Goal: Obtain resource: Download file/media

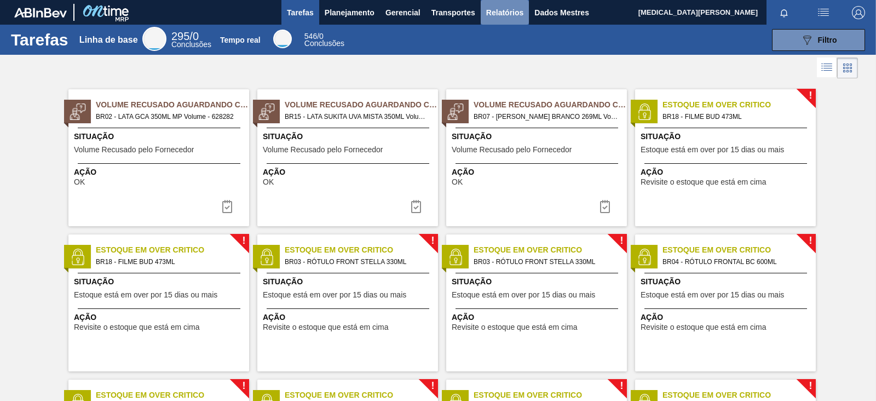
click at [501, 18] on font "Relatórios" at bounding box center [504, 12] width 37 height 13
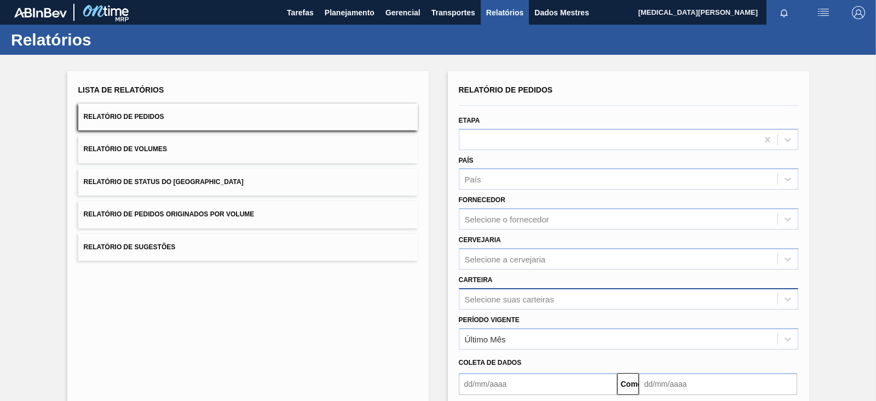
click at [507, 298] on div "Selecione suas carteiras" at bounding box center [628, 298] width 339 height 21
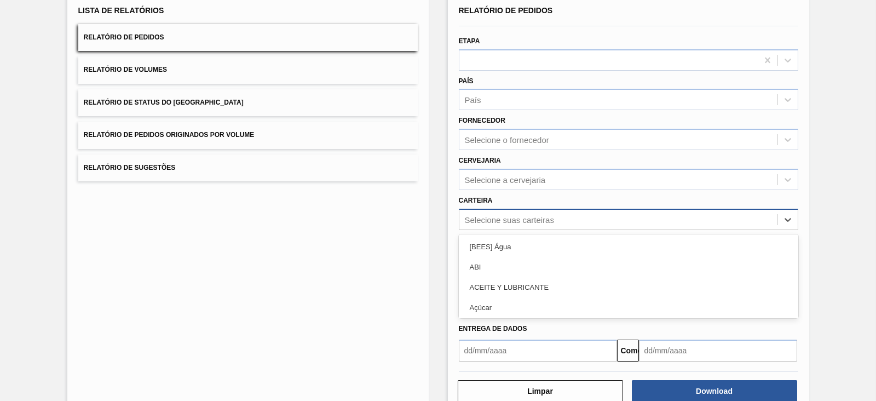
scroll to position [79, 0]
type input "pre"
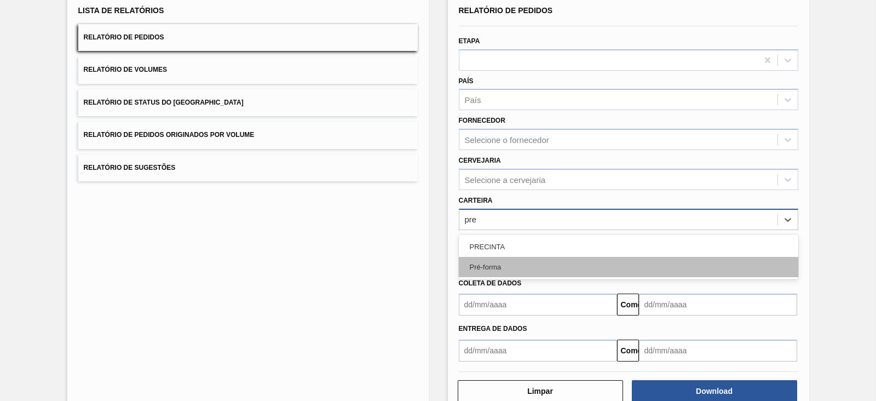
click at [526, 263] on div "Pré-forma" at bounding box center [628, 267] width 339 height 20
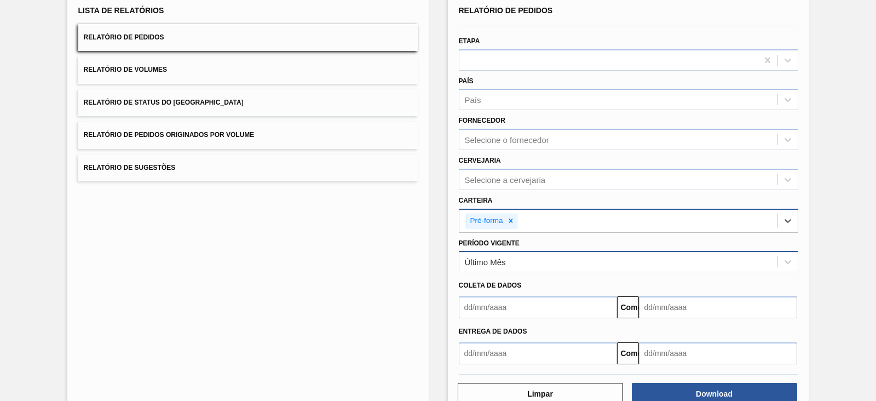
click at [512, 264] on div "Último Mês" at bounding box center [618, 262] width 318 height 16
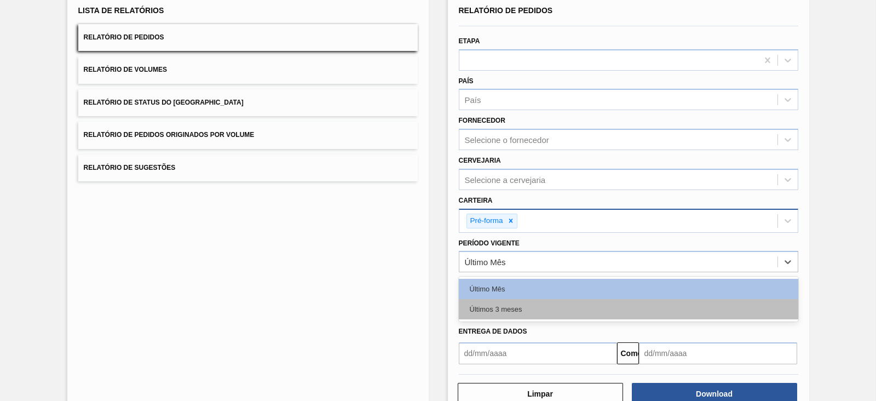
click at [493, 302] on div "Últimos 3 meses" at bounding box center [628, 309] width 339 height 20
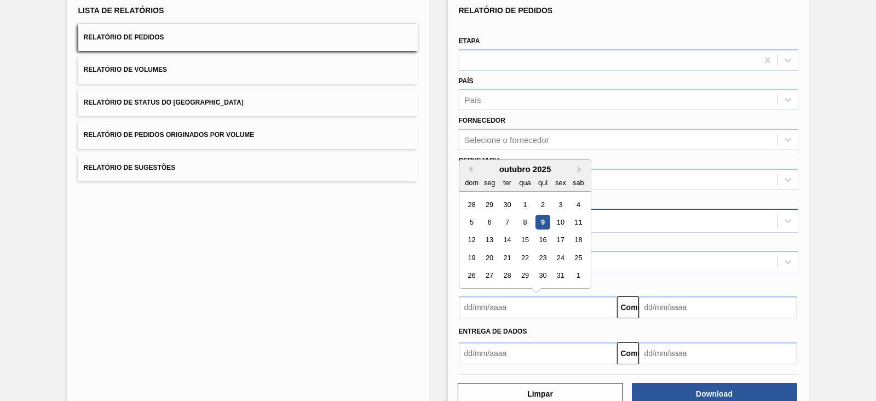
click at [493, 302] on input "text" at bounding box center [538, 307] width 158 height 22
click at [473, 165] on div "outubro de 2025" at bounding box center [524, 168] width 131 height 9
click at [472, 167] on div "outubro de 2025" at bounding box center [524, 168] width 131 height 9
click at [466, 165] on button "Mês anterior" at bounding box center [469, 169] width 8 height 8
click at [491, 198] on div "1" at bounding box center [489, 204] width 15 height 15
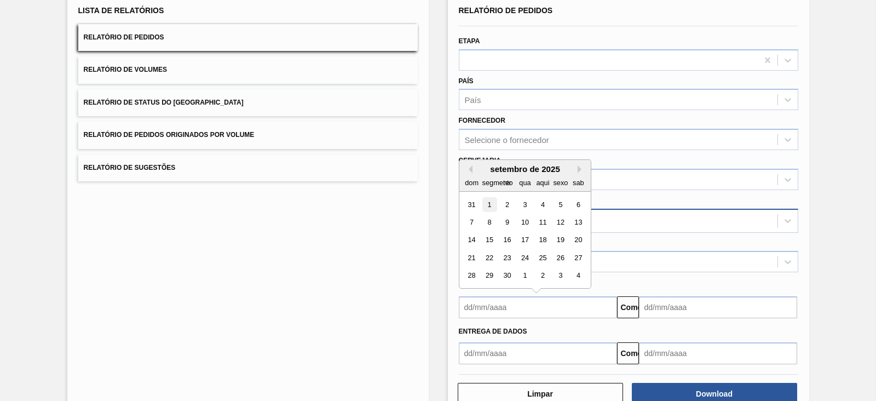
type input "[DATE]"
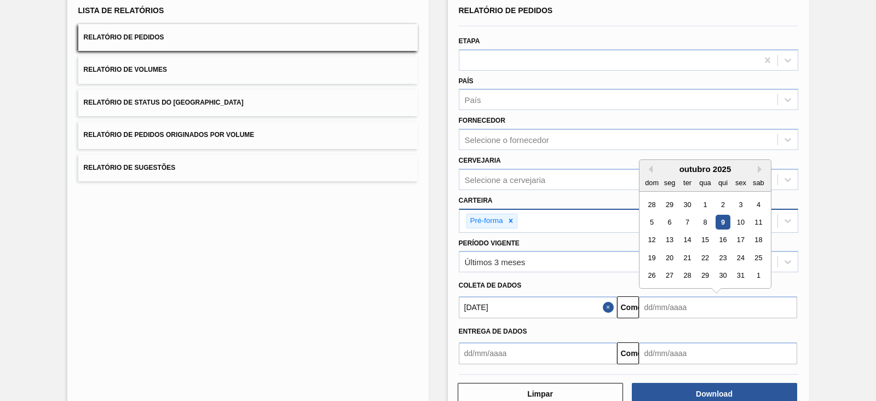
click at [688, 303] on input "text" at bounding box center [718, 307] width 158 height 22
click at [687, 236] on font "14" at bounding box center [687, 240] width 8 height 8
type input "[DATE]"
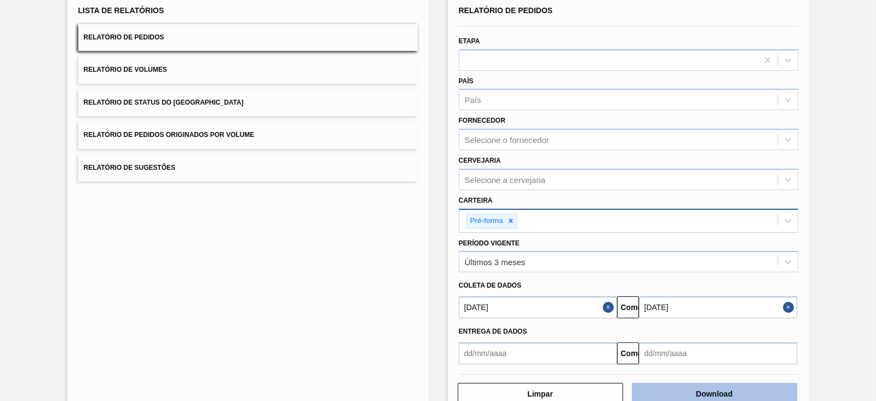
click at [726, 390] on font "Download" at bounding box center [714, 393] width 37 height 9
